Goal: Find specific page/section: Find specific page/section

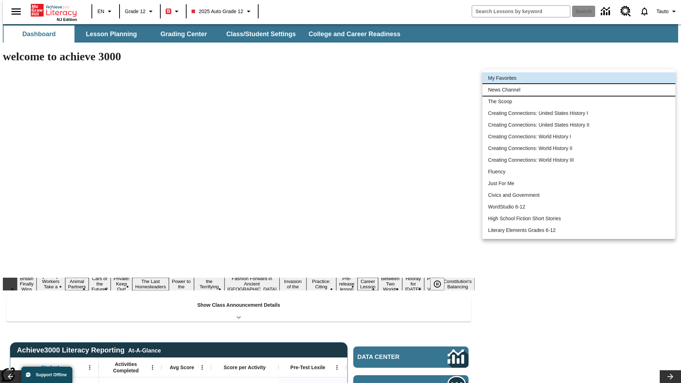
click at [579, 90] on li "News Channel" at bounding box center [579, 90] width 193 height 12
type input "120"
